Goal: Task Accomplishment & Management: Complete application form

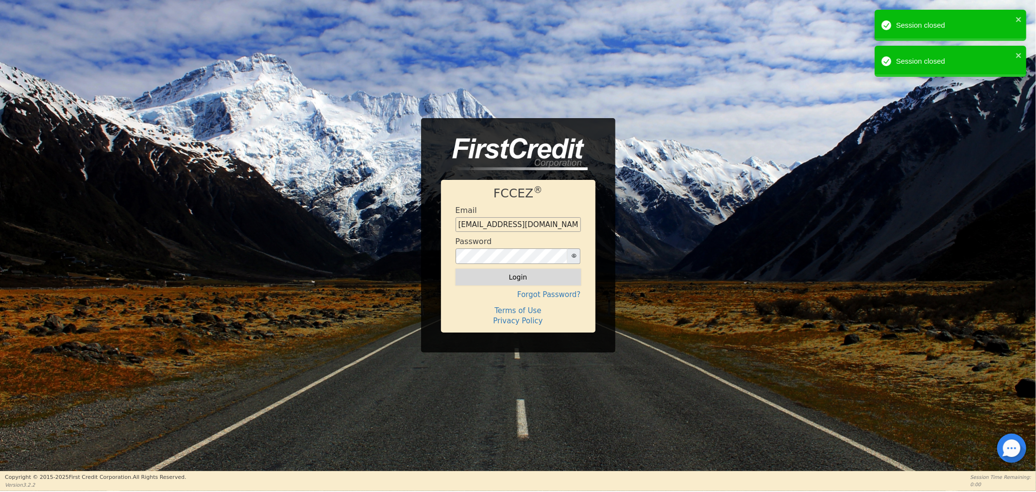
click at [522, 272] on button "Login" at bounding box center [518, 277] width 125 height 17
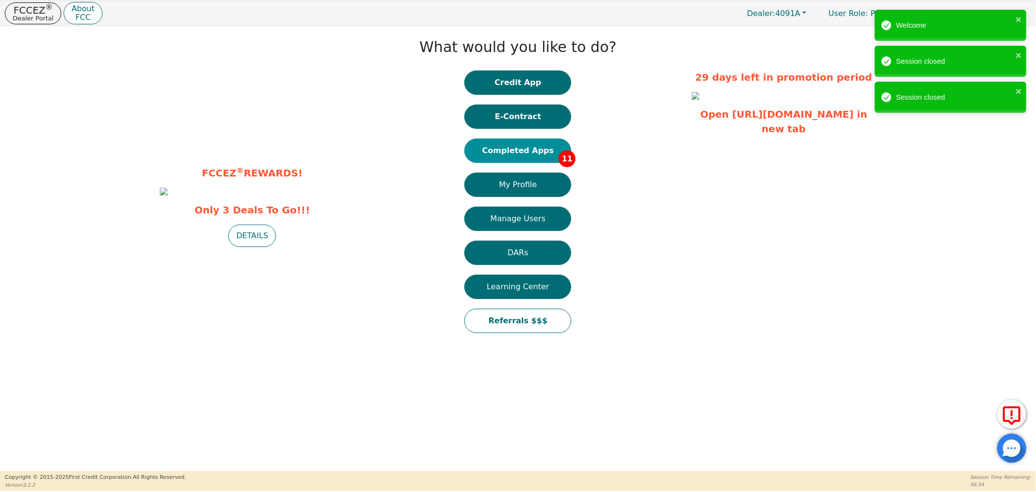
click at [526, 151] on button "Completed Apps 11" at bounding box center [518, 150] width 107 height 24
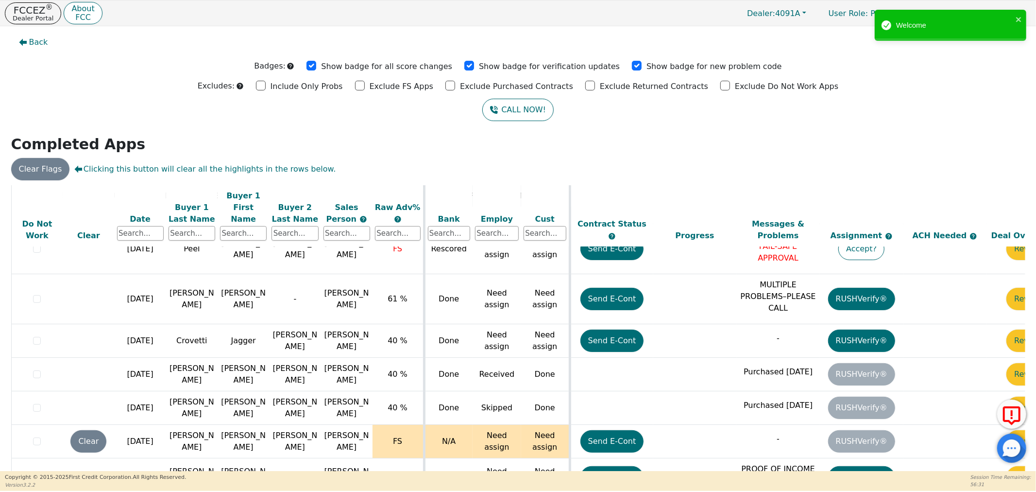
scroll to position [12, 0]
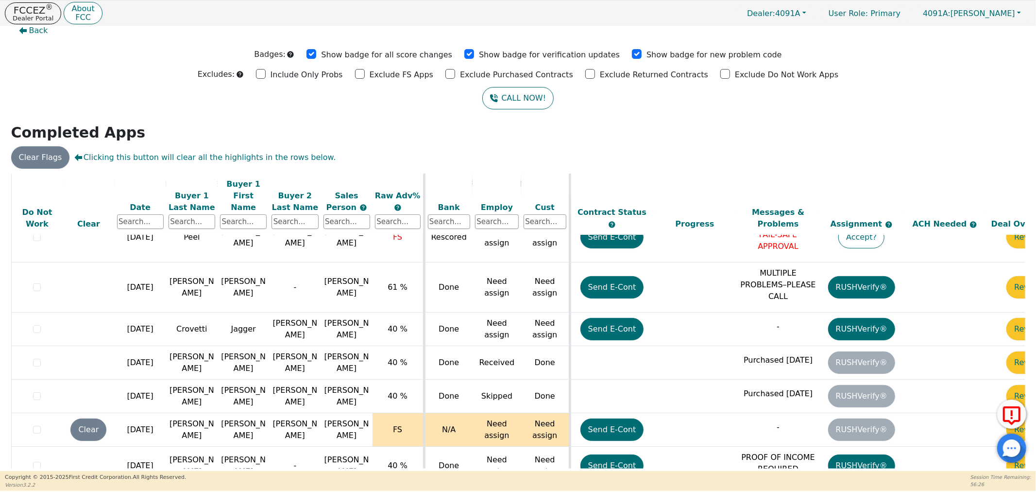
drag, startPoint x: 780, startPoint y: 465, endPoint x: 764, endPoint y: 460, distance: 16.3
click at [857, 461] on div "ALL VALUES ON THIS PAGE ARE UPDATED IN REAL TIME VERIFICATION STATUS Do Not Wor…" at bounding box center [518, 320] width 1015 height 295
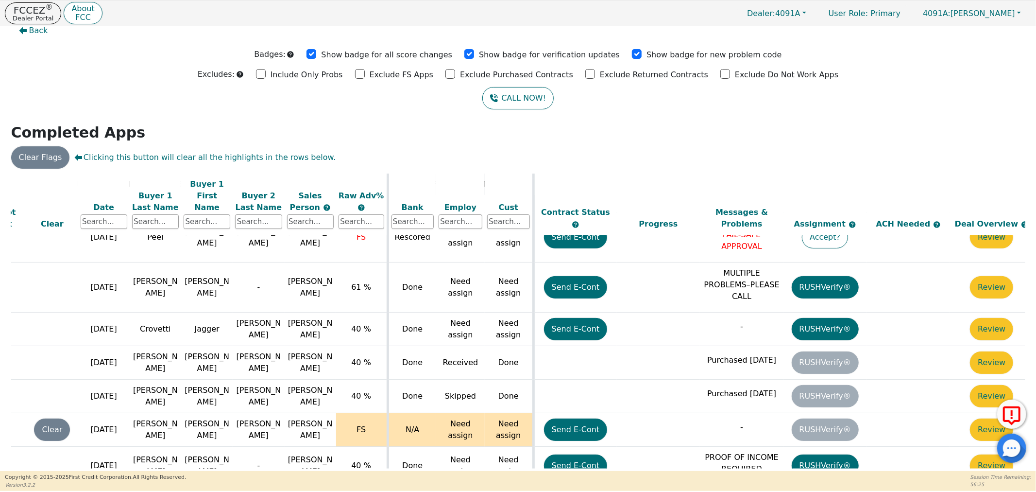
scroll to position [213, 50]
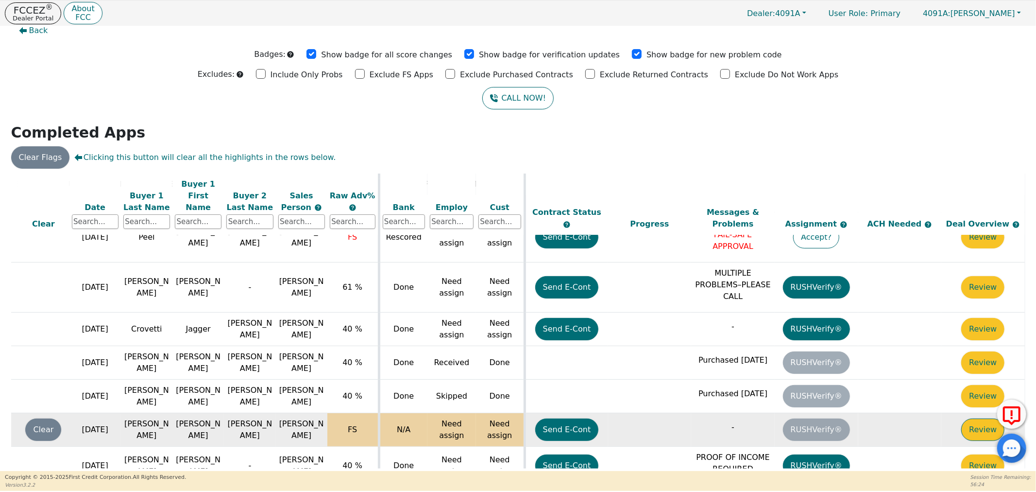
click at [983, 418] on button "Review" at bounding box center [983, 429] width 43 height 22
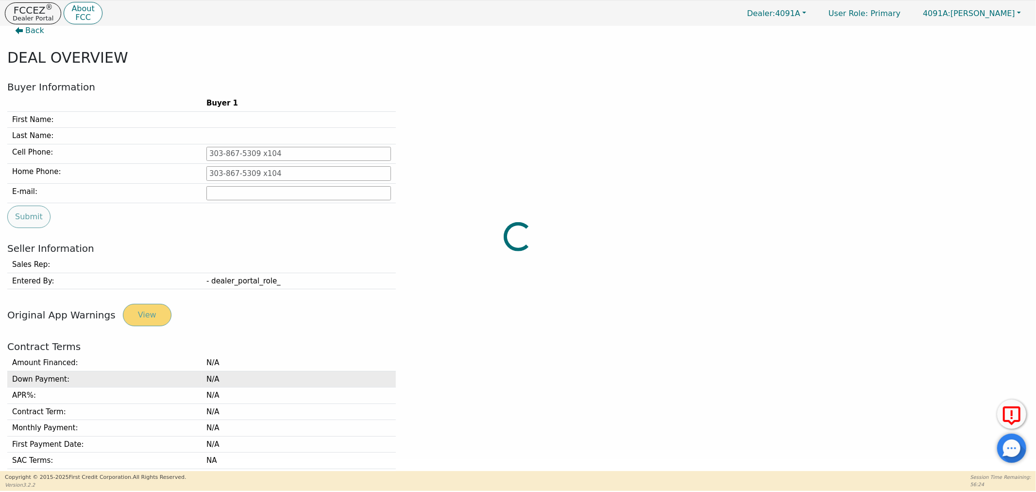
type input "[PHONE_NUMBER]"
type input "[EMAIL_ADDRESS][DOMAIN_NAME]"
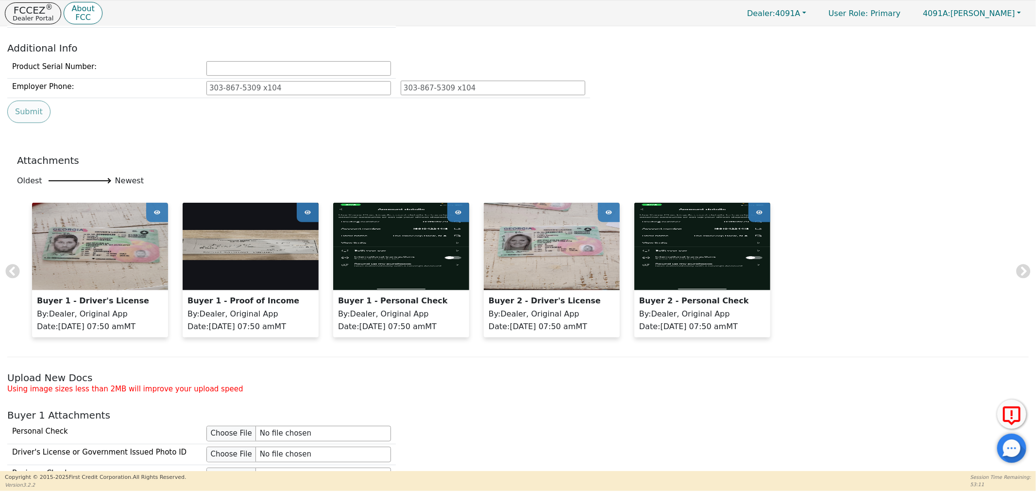
scroll to position [540, 0]
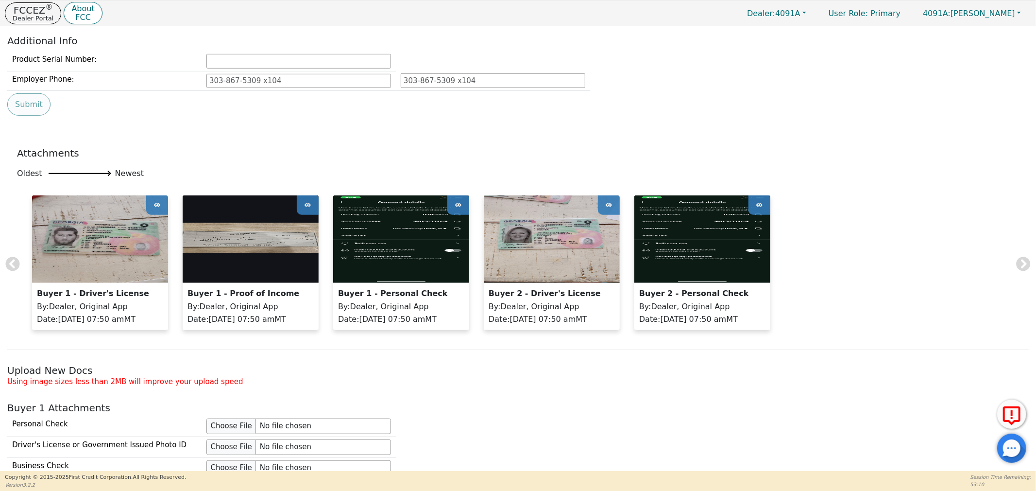
click at [697, 234] on img at bounding box center [703, 238] width 136 height 87
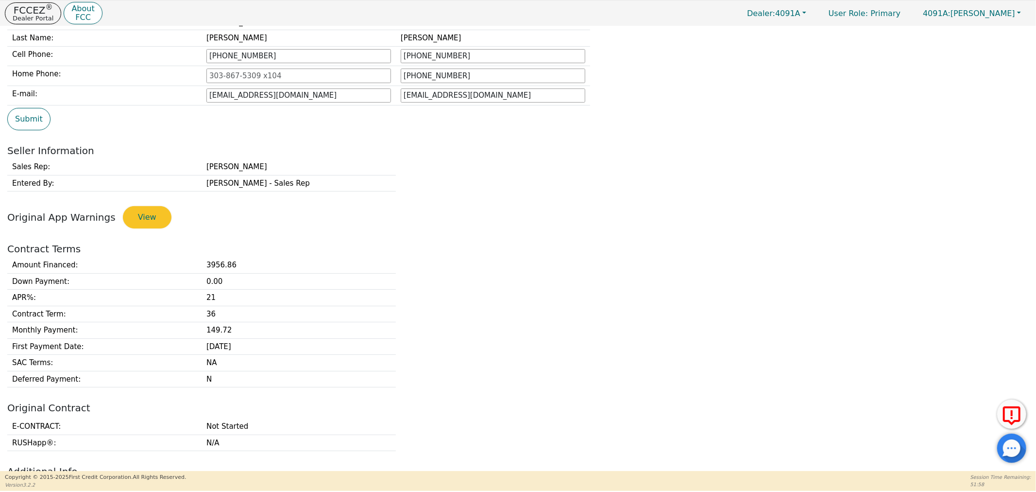
scroll to position [0, 0]
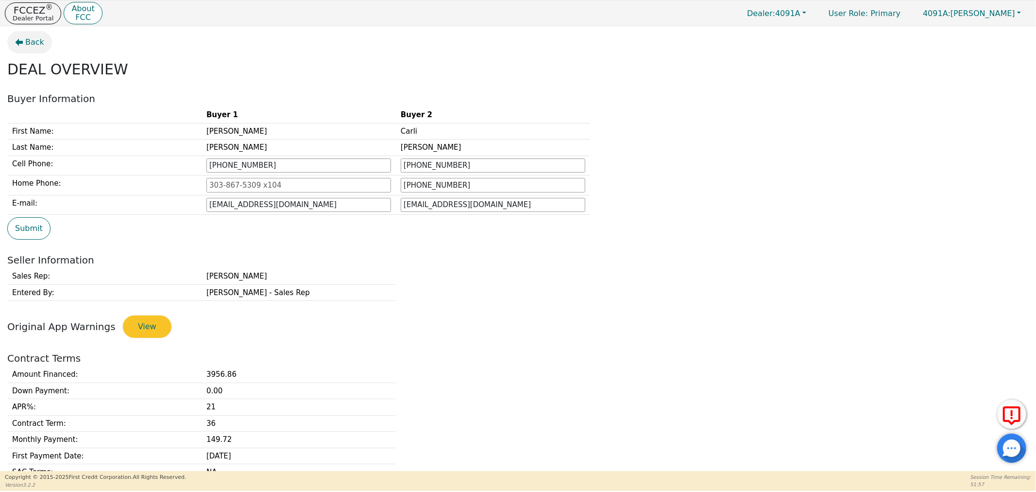
click at [32, 47] on span "Back" at bounding box center [34, 42] width 19 height 12
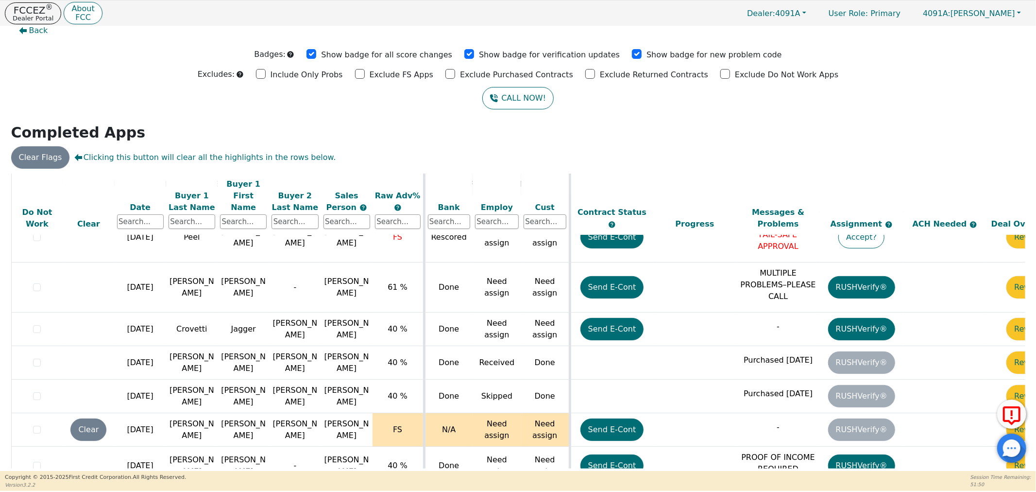
scroll to position [213, 50]
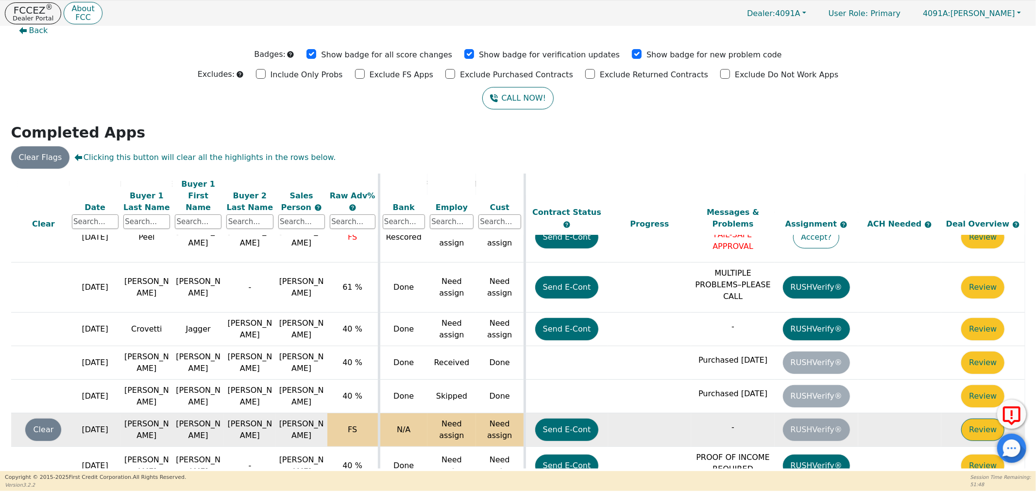
click at [978, 418] on button "Review" at bounding box center [983, 429] width 43 height 22
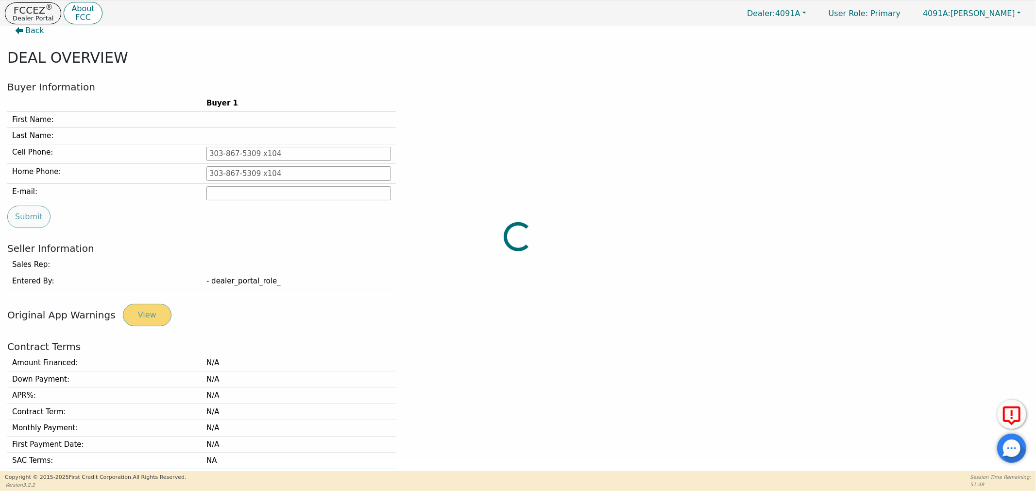
type input "[PHONE_NUMBER]"
type input "[EMAIL_ADDRESS][DOMAIN_NAME]"
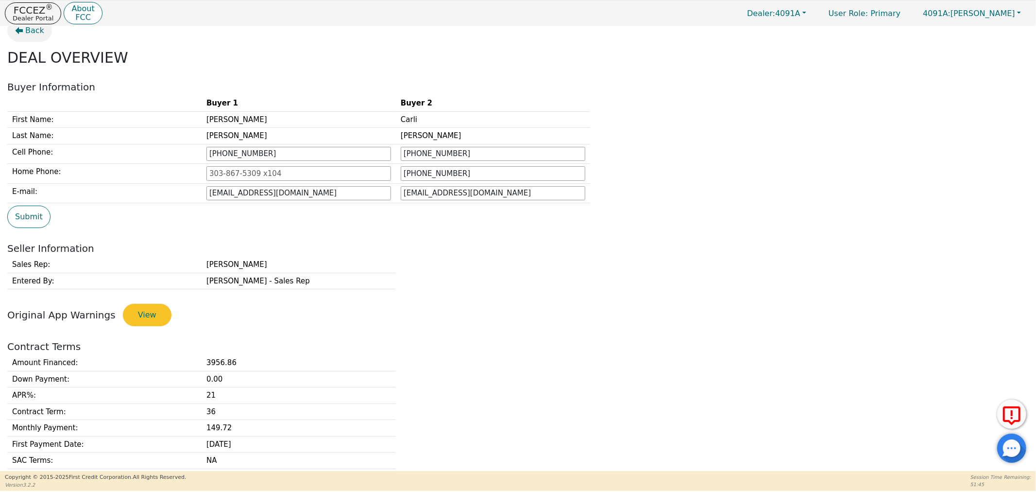
click at [29, 34] on span "Back" at bounding box center [34, 31] width 19 height 12
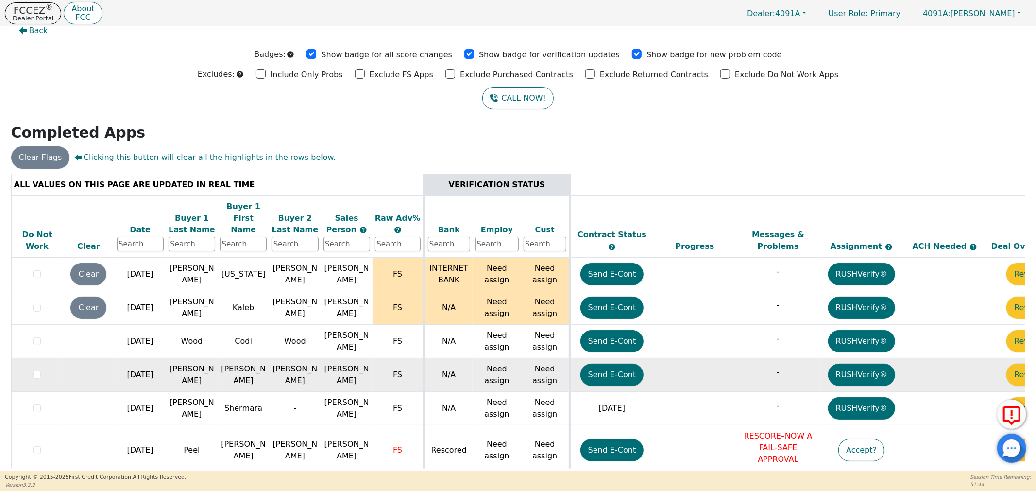
scroll to position [213, 0]
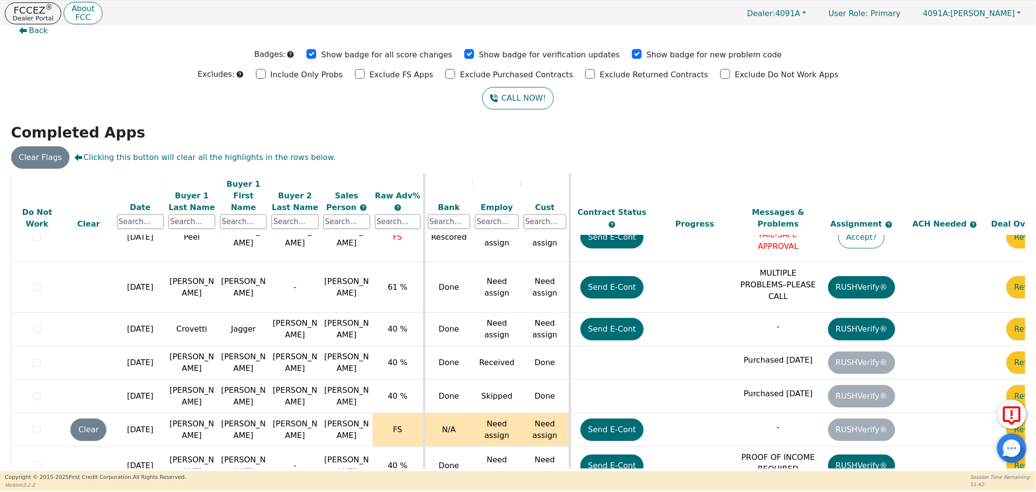
drag, startPoint x: 706, startPoint y: 465, endPoint x: 844, endPoint y: 469, distance: 138.1
click at [844, 469] on div "ALL VALUES ON THIS PAGE ARE UPDATED IN REAL TIME VERIFICATION STATUS Do Not Wor…" at bounding box center [518, 321] width 1022 height 297
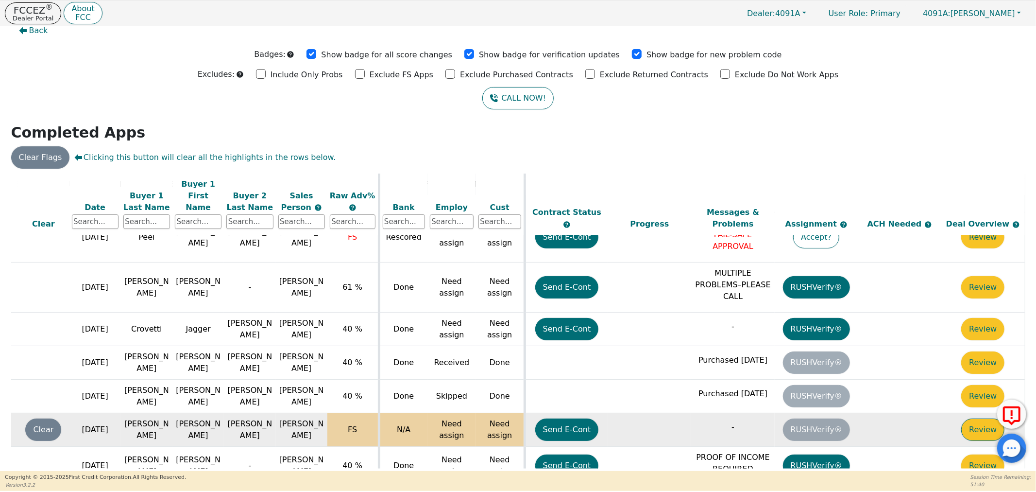
click at [972, 418] on button "Review" at bounding box center [983, 429] width 43 height 22
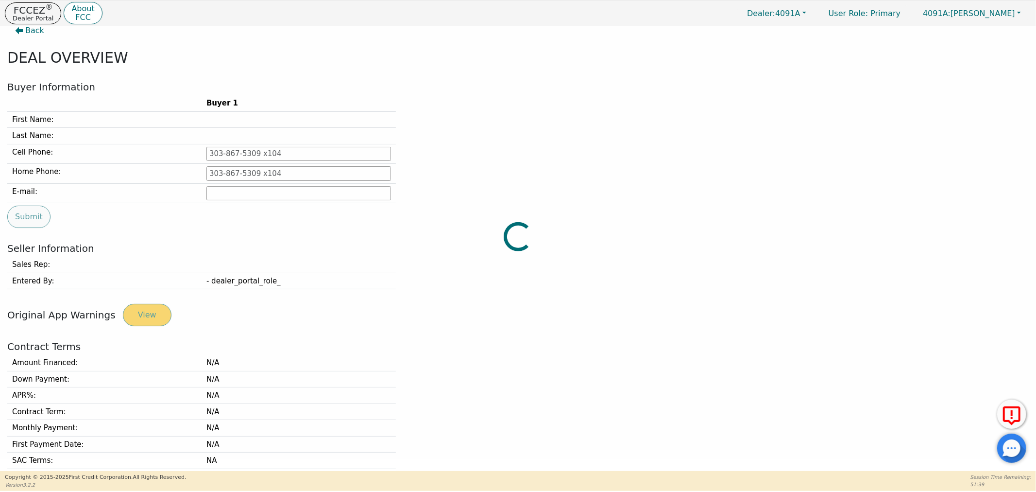
type input "[PHONE_NUMBER]"
type input "[EMAIL_ADDRESS][DOMAIN_NAME]"
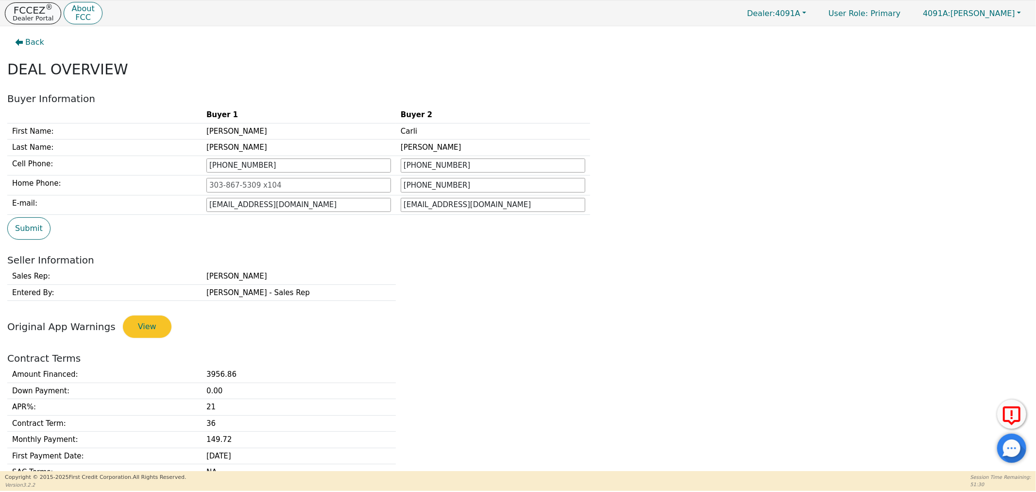
click at [28, 15] on p "Dealer Portal" at bounding box center [33, 18] width 41 height 6
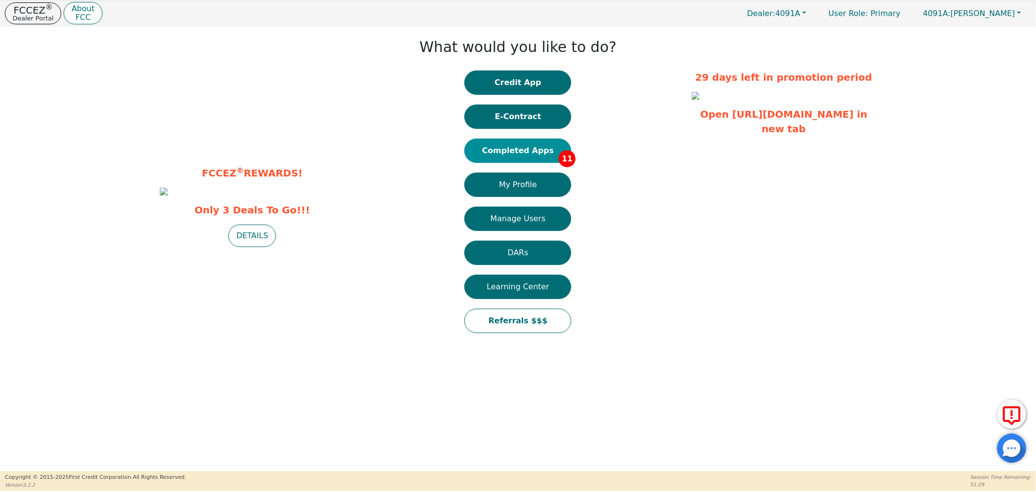
click at [544, 147] on button "Completed Apps 11" at bounding box center [518, 150] width 107 height 24
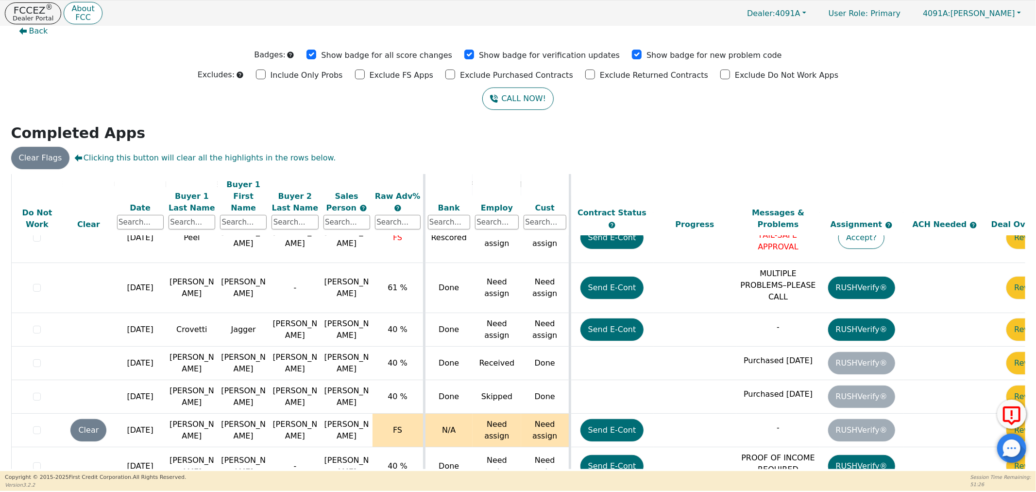
scroll to position [12, 0]
click at [390, 464] on div "ALL VALUES ON THIS PAGE ARE UPDATED IN REAL TIME VERIFICATION STATUS Do Not Wor…" at bounding box center [518, 320] width 1015 height 295
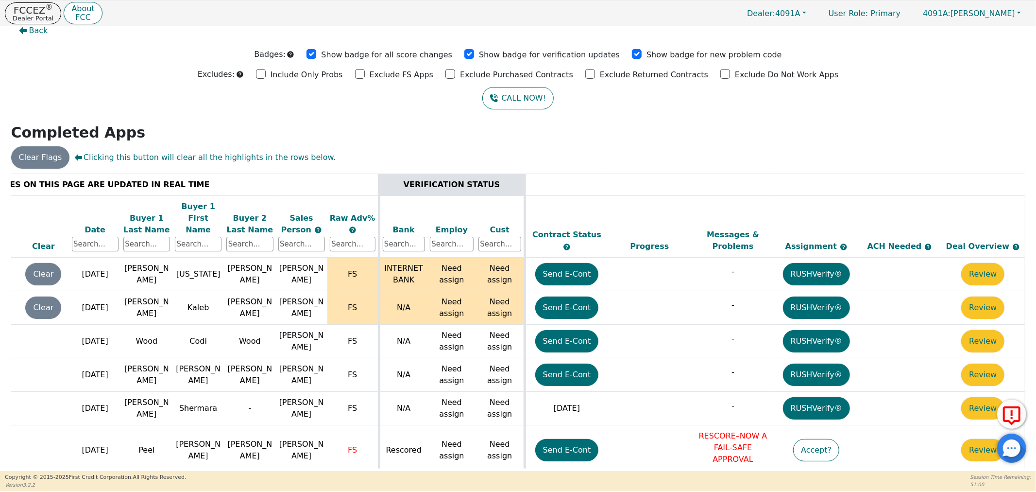
scroll to position [213, 50]
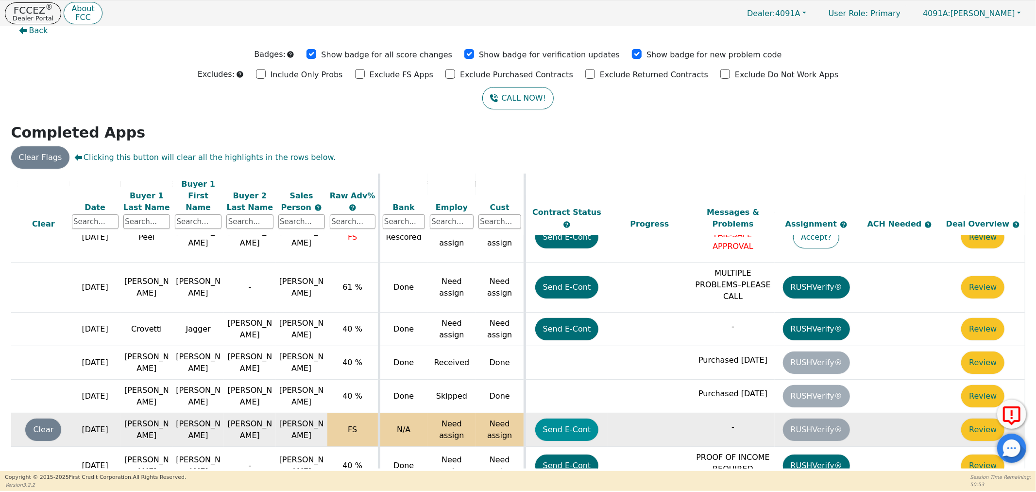
click at [575, 418] on button "Send E-Cont" at bounding box center [567, 429] width 64 height 22
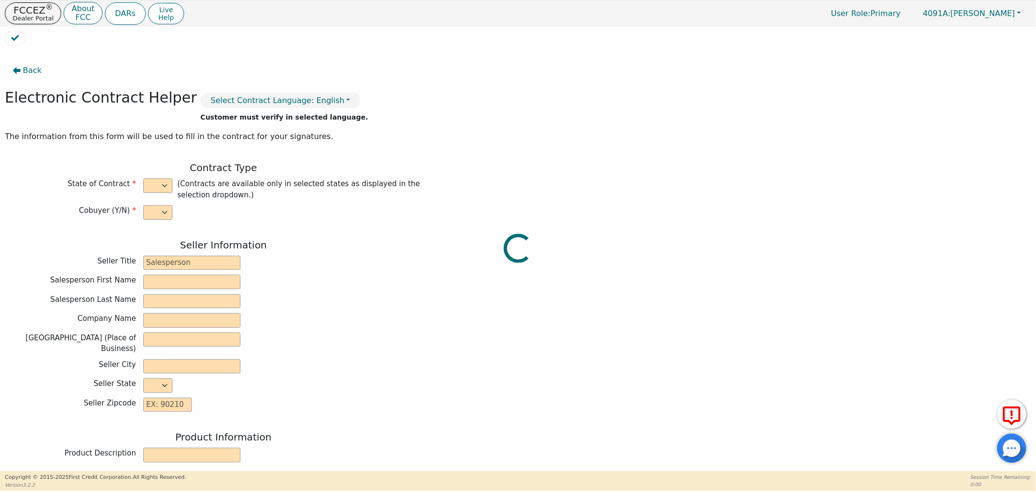
select select "y"
type input "Distributor"
type input "[PERSON_NAME]"
type input "H20 TAKEOVER"
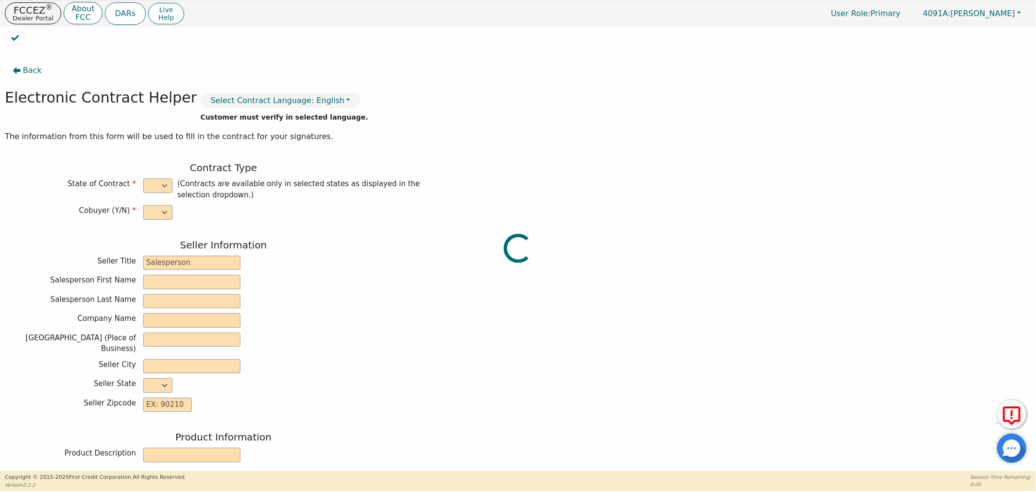
type input "[STREET_ADDRESS]"
type input "THOMASVILLE"
select select "GA"
type input "31792"
type input "[PERSON_NAME]"
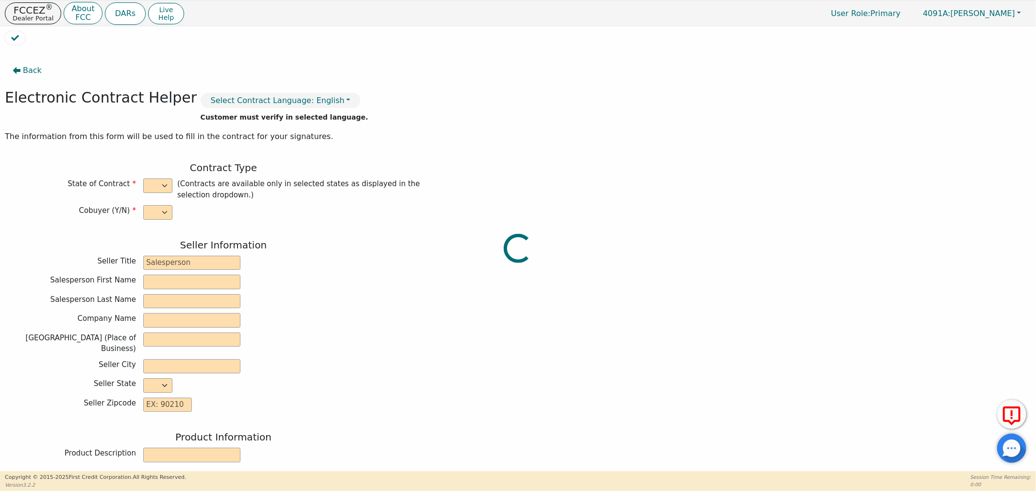
type input "[PERSON_NAME]"
type input "[EMAIL_ADDRESS][DOMAIN_NAME]"
type input "Carli"
type input "[PERSON_NAME]"
type input "[EMAIL_ADDRESS][DOMAIN_NAME]"
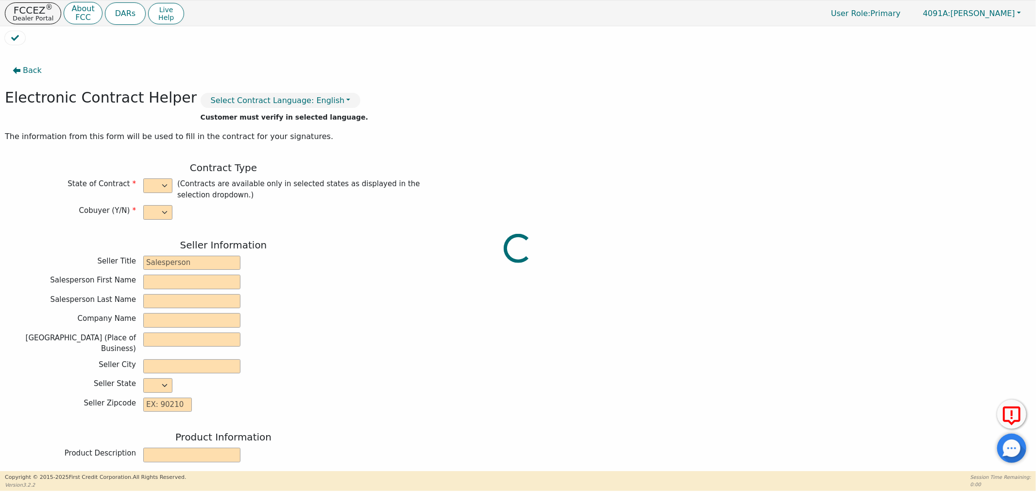
type input "[STREET_ADDRESS]"
type input "Pavo"
select select "GA"
type input "31778"
type input "[DATE]"
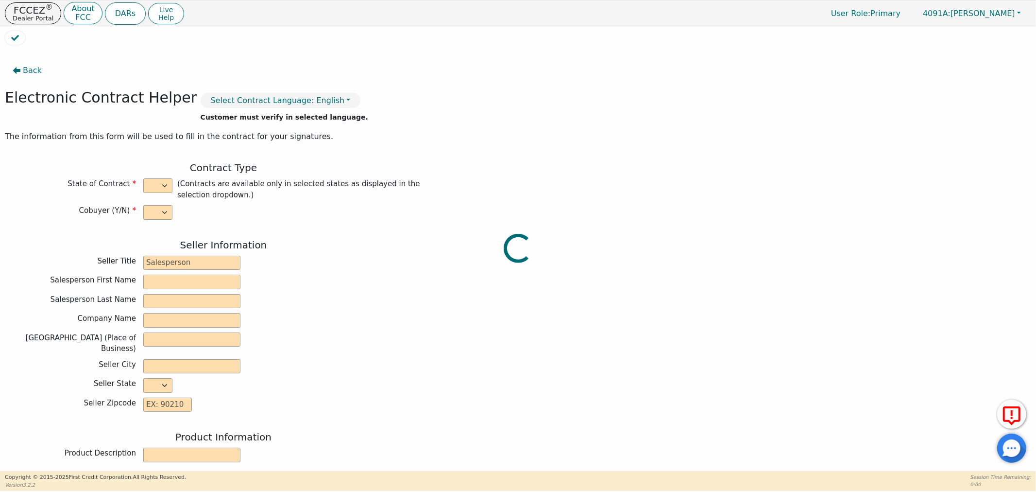
type input "21.98"
type input "[DATE]"
type input "36"
type input "0"
type input "3698.00"
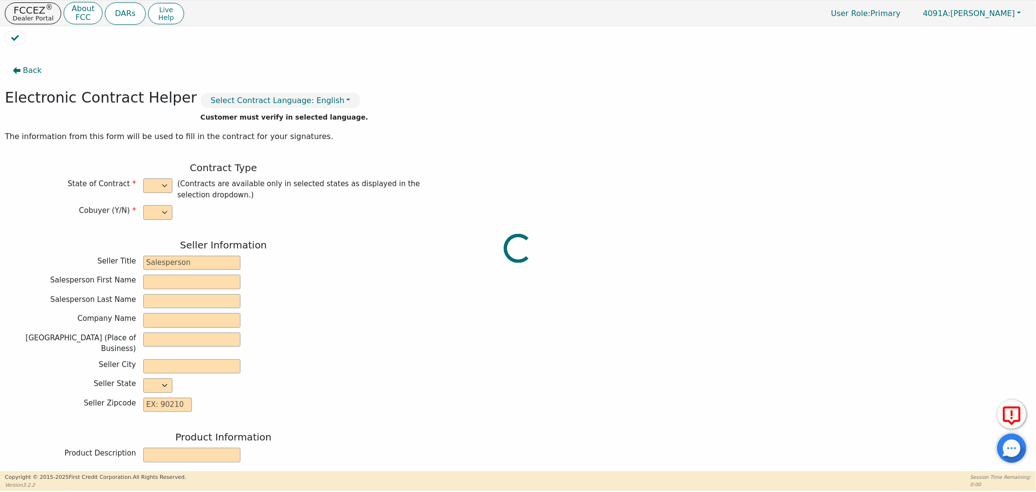
type input "0.00"
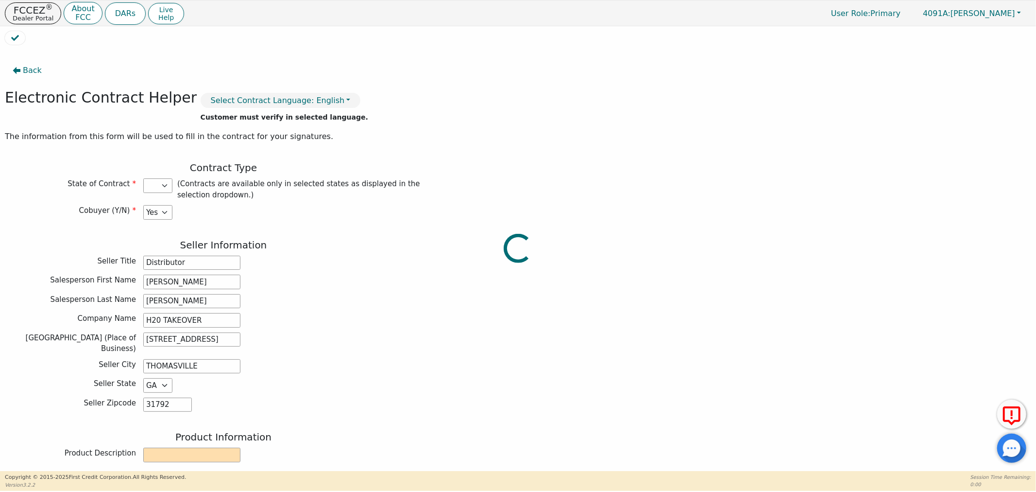
type input "3698.00"
select select "GA"
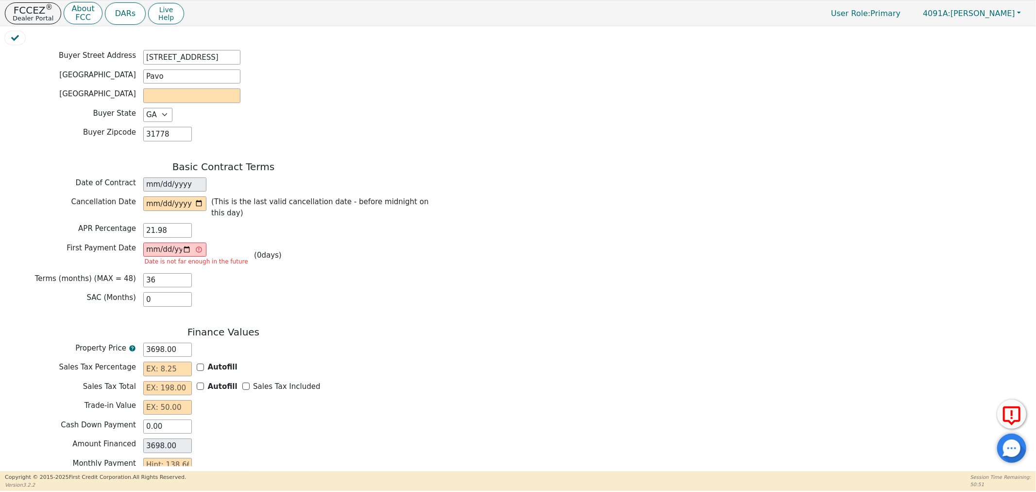
scroll to position [720, 0]
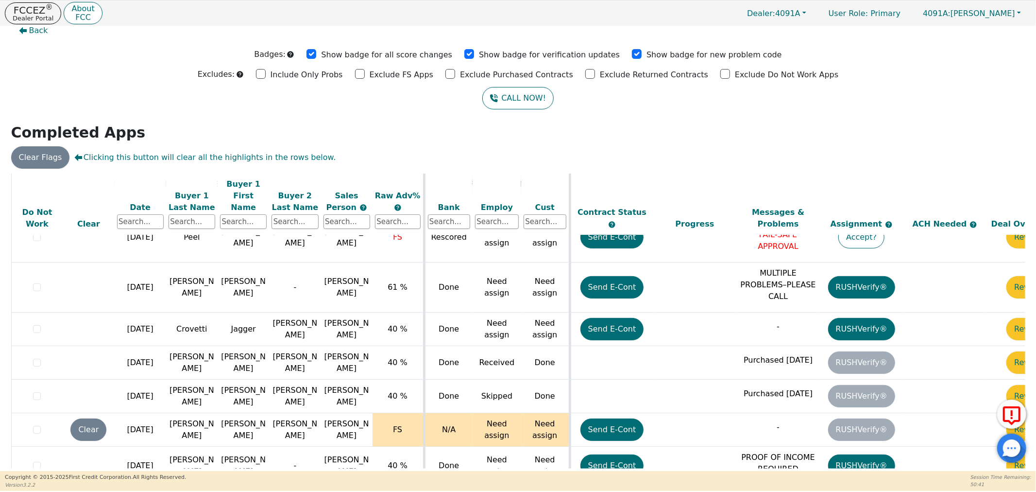
scroll to position [213, 50]
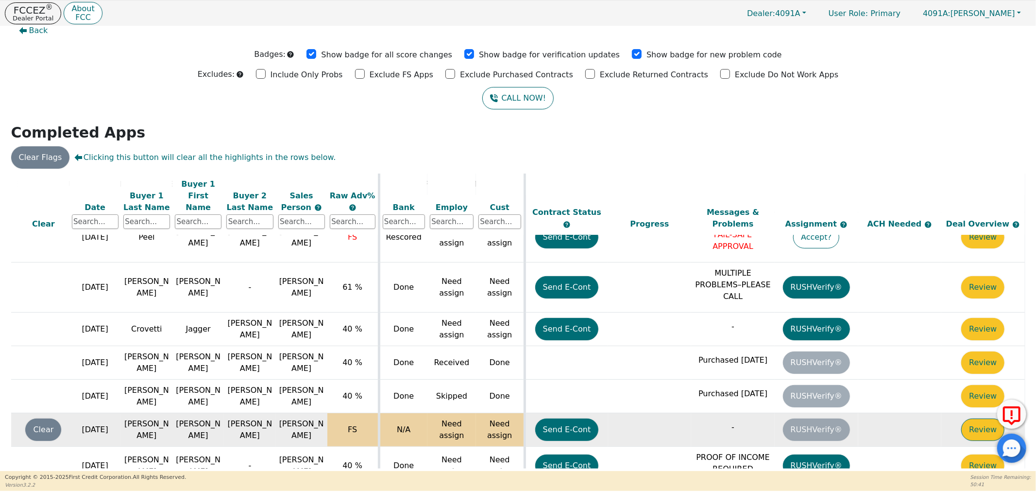
click at [976, 418] on button "Review" at bounding box center [983, 429] width 43 height 22
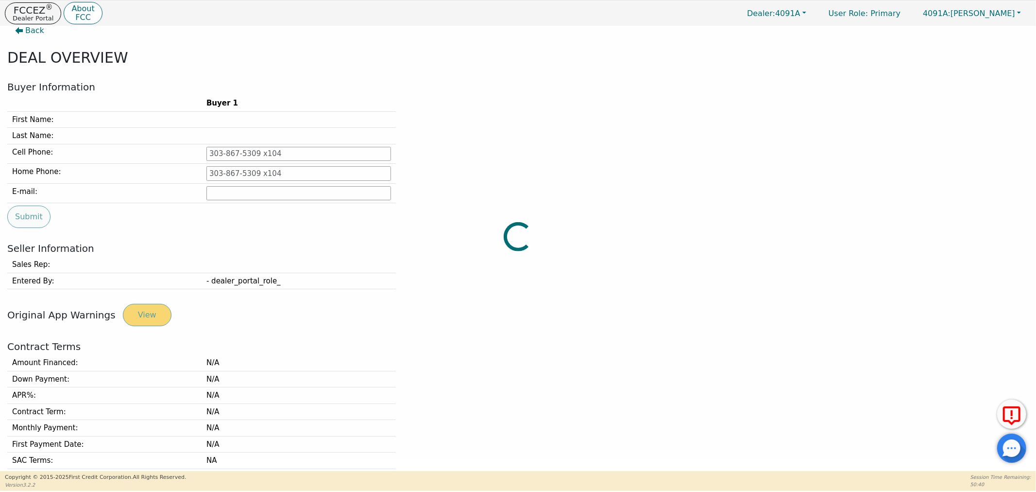
type input "[PHONE_NUMBER]"
type input "[EMAIL_ADDRESS][DOMAIN_NAME]"
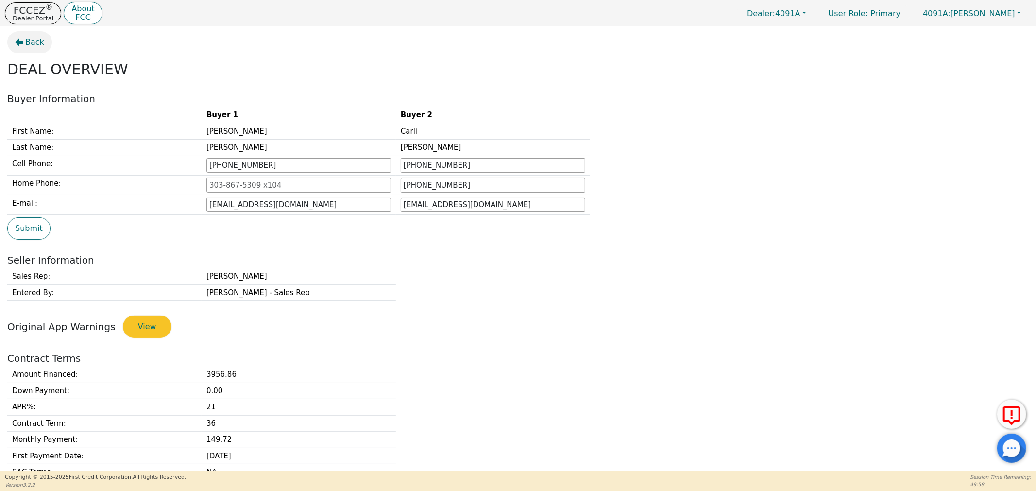
click at [35, 41] on span "Back" at bounding box center [34, 42] width 19 height 12
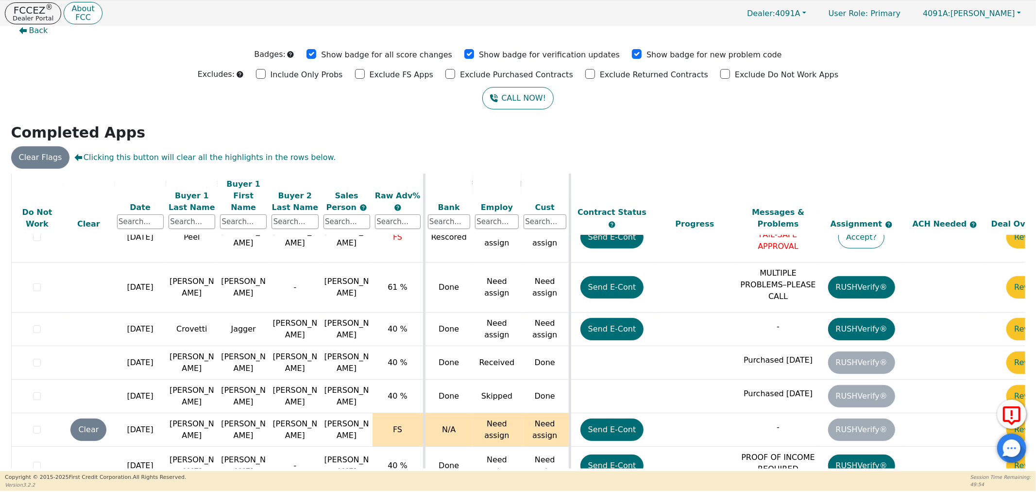
scroll to position [213, 50]
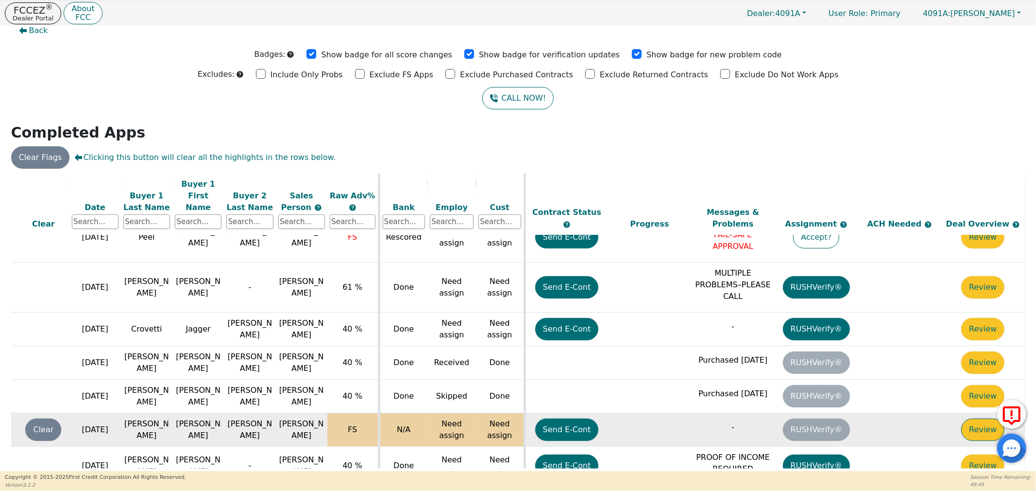
click at [970, 418] on button "Review" at bounding box center [983, 429] width 43 height 22
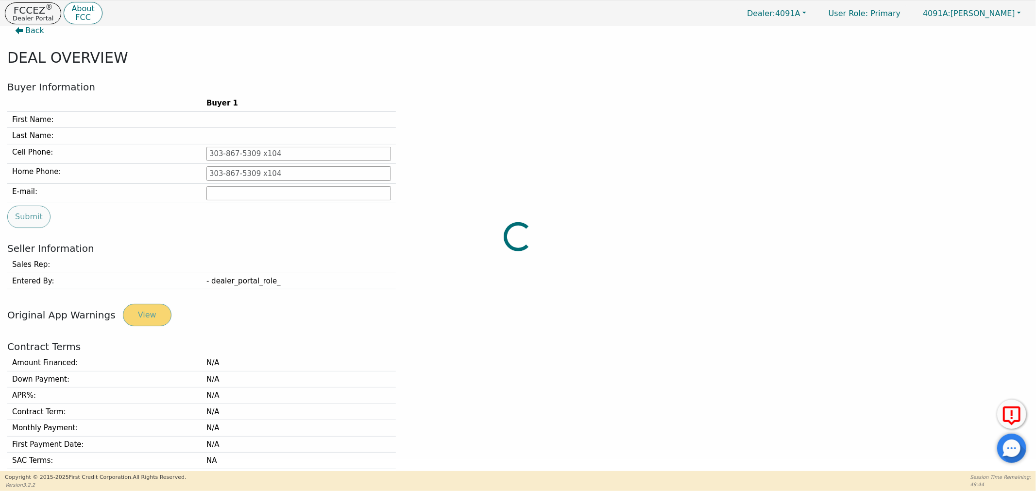
type input "[PHONE_NUMBER]"
type input "[EMAIL_ADDRESS][DOMAIN_NAME]"
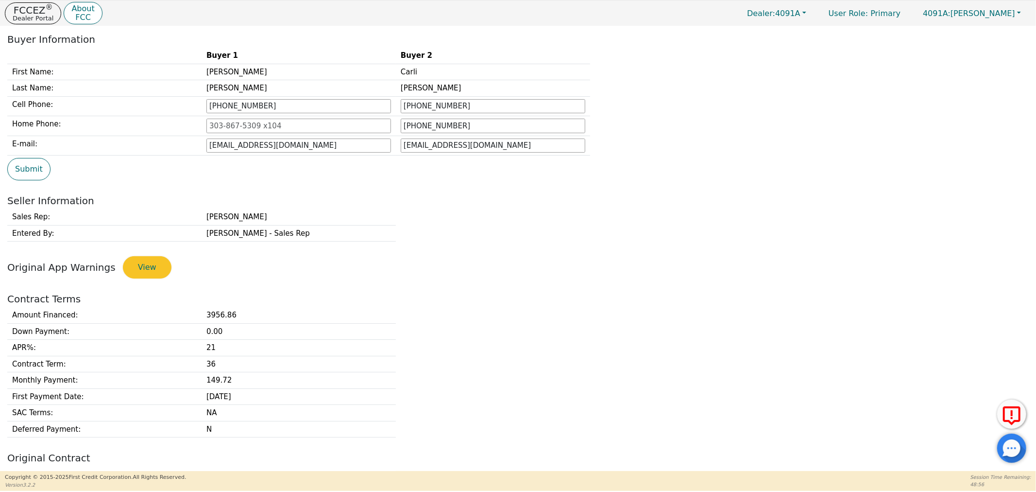
scroll to position [0, 0]
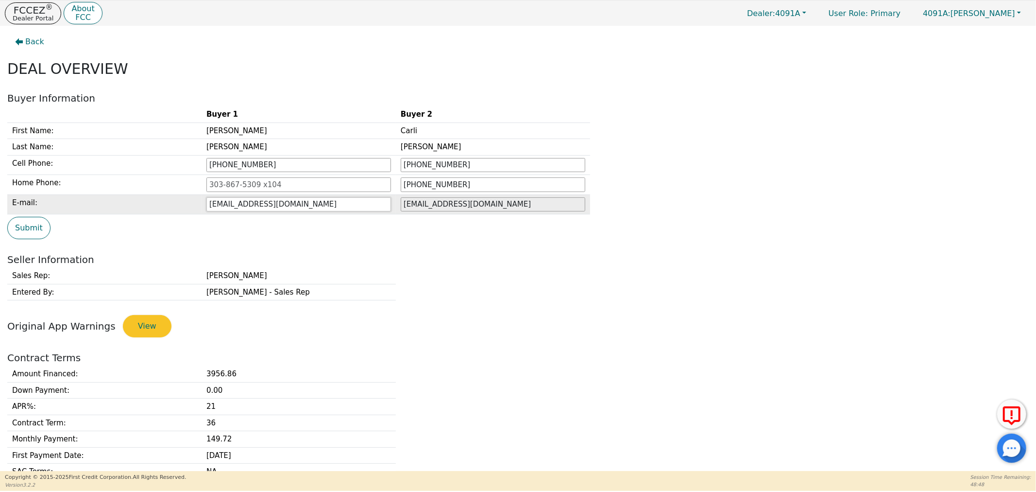
click at [290, 208] on input "[EMAIL_ADDRESS][DOMAIN_NAME]" at bounding box center [299, 204] width 185 height 15
click at [522, 203] on input "[EMAIL_ADDRESS][DOMAIN_NAME]" at bounding box center [493, 204] width 185 height 15
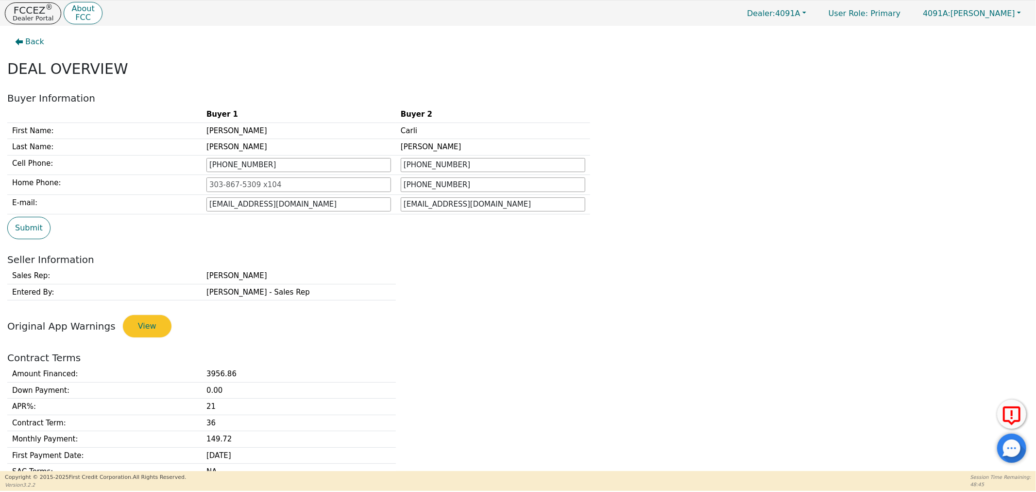
click at [827, 258] on h2 "Seller Information" at bounding box center [518, 260] width 1022 height 12
click at [34, 229] on button "Submit" at bounding box center [28, 228] width 43 height 22
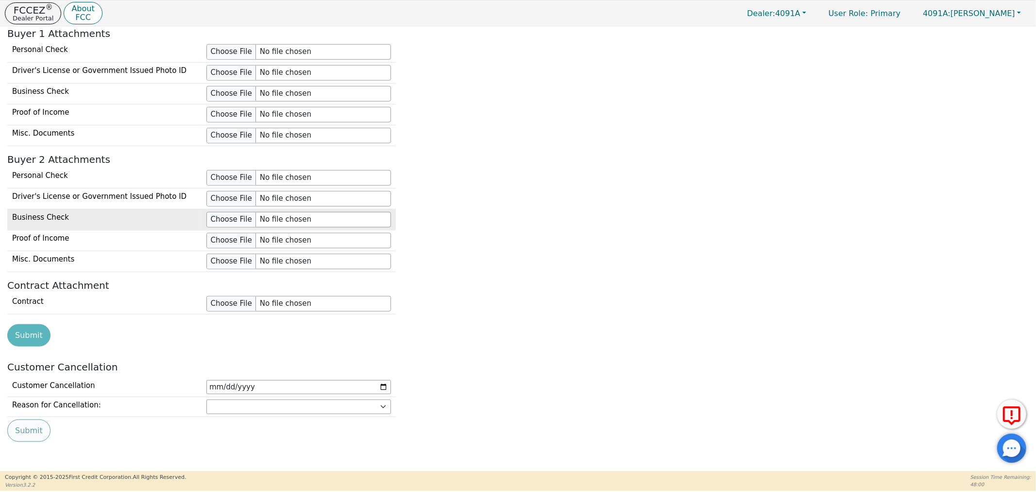
scroll to position [918, 0]
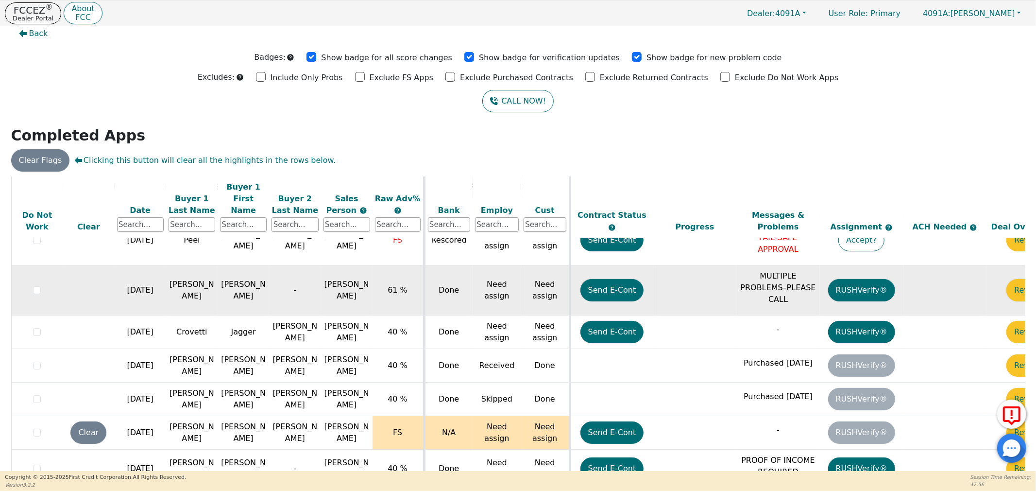
scroll to position [12, 0]
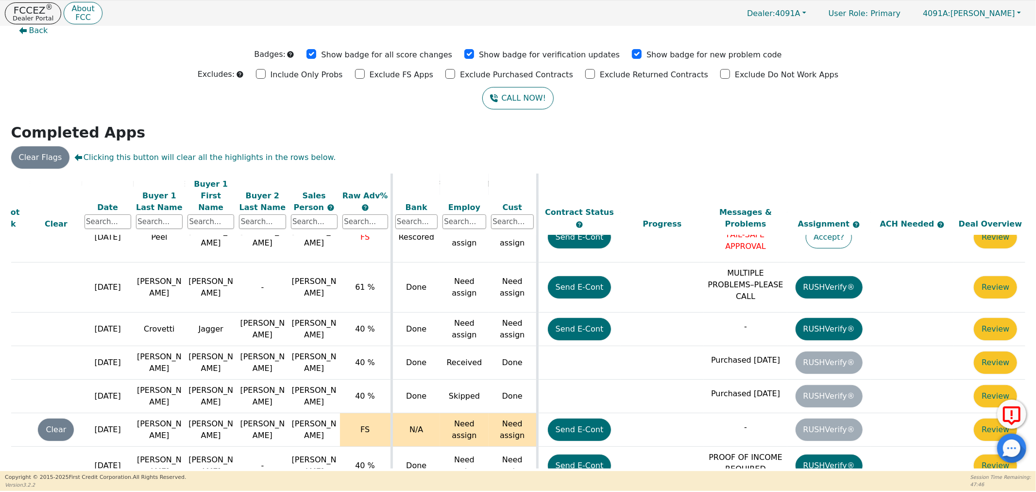
scroll to position [213, 50]
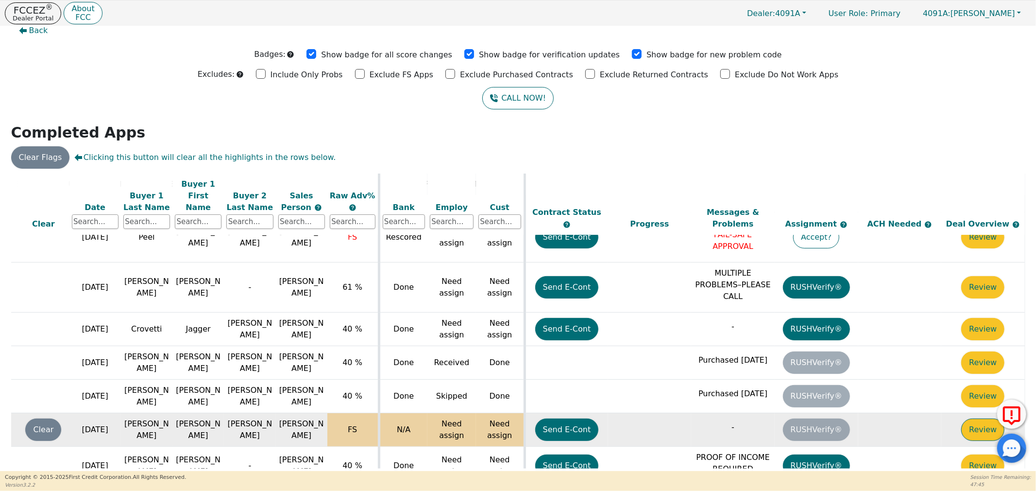
click at [973, 418] on button "Review" at bounding box center [983, 429] width 43 height 22
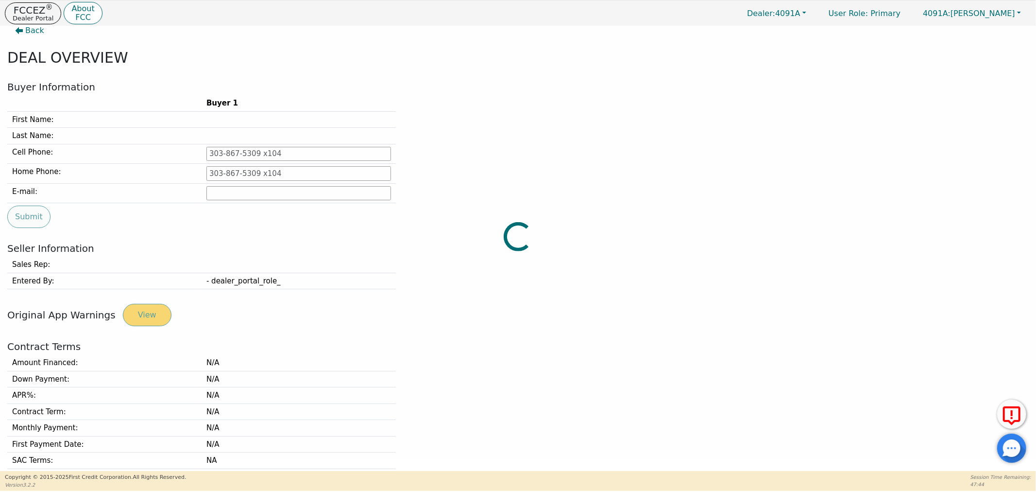
type input "[PHONE_NUMBER]"
type input "[EMAIL_ADDRESS][DOMAIN_NAME]"
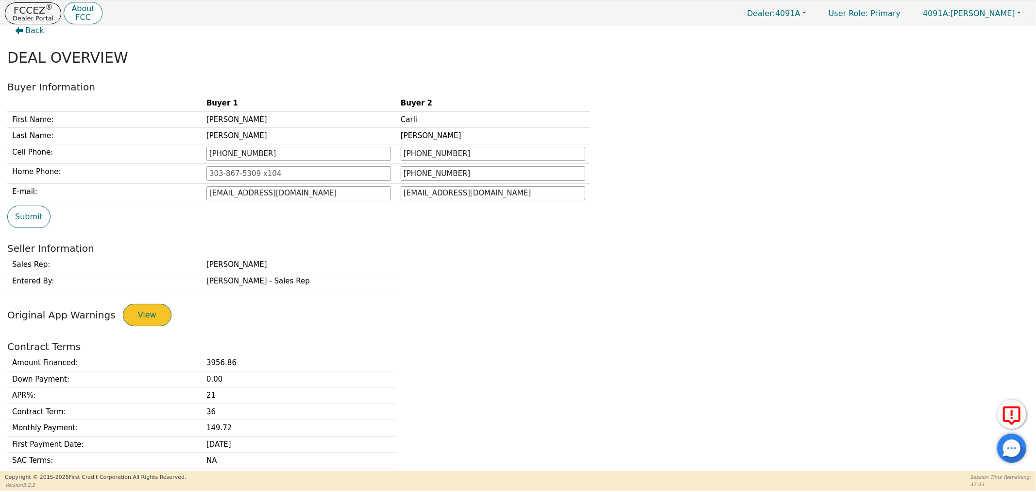
click at [142, 315] on button "View" at bounding box center [147, 315] width 49 height 22
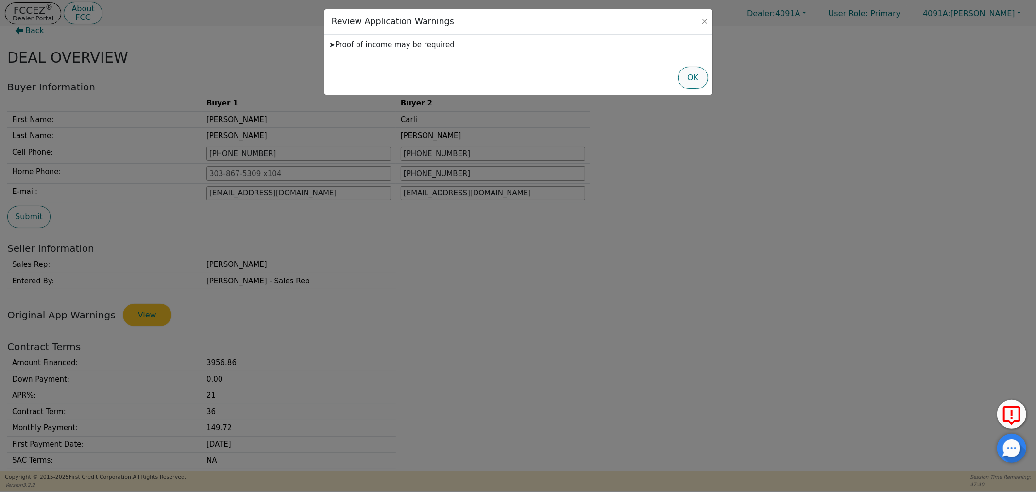
click at [684, 81] on button "OK" at bounding box center [693, 78] width 31 height 22
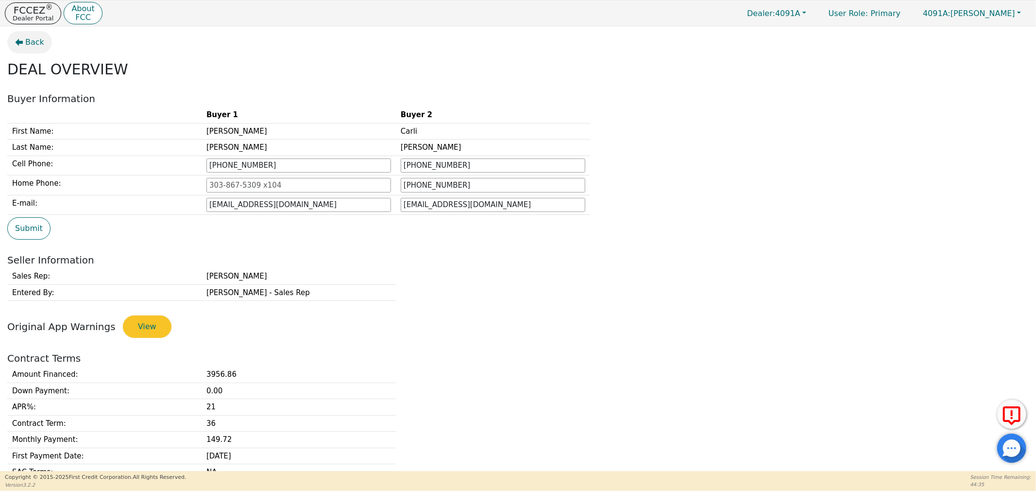
click at [45, 41] on button "Back" at bounding box center [29, 42] width 45 height 22
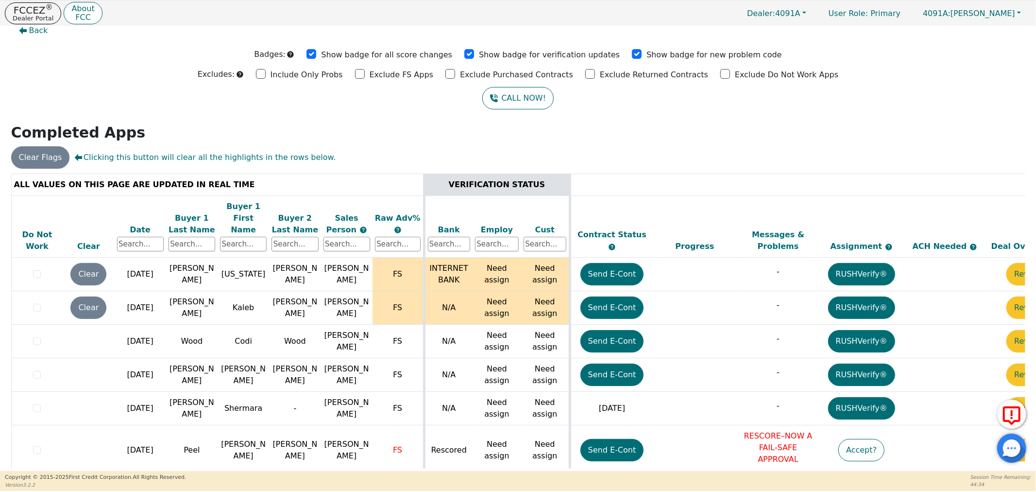
scroll to position [213, 0]
